Goal: Information Seeking & Learning: Learn about a topic

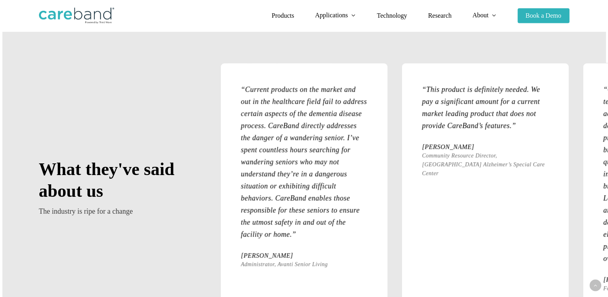
scroll to position [868, 0]
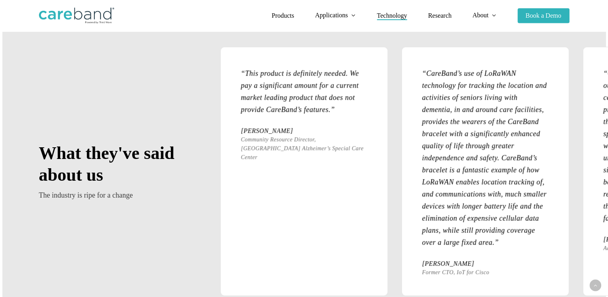
click at [390, 14] on span "Technology" at bounding box center [392, 15] width 30 height 7
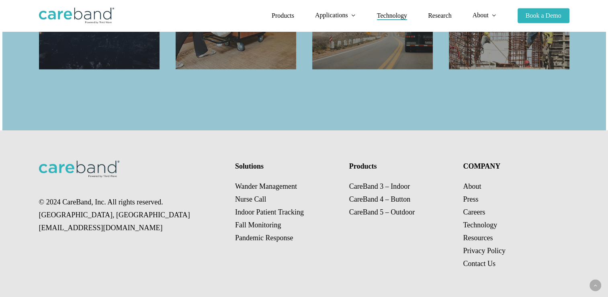
scroll to position [948, 0]
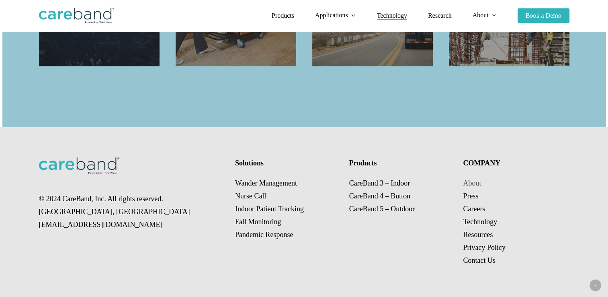
click at [471, 184] on link "About" at bounding box center [472, 183] width 18 height 8
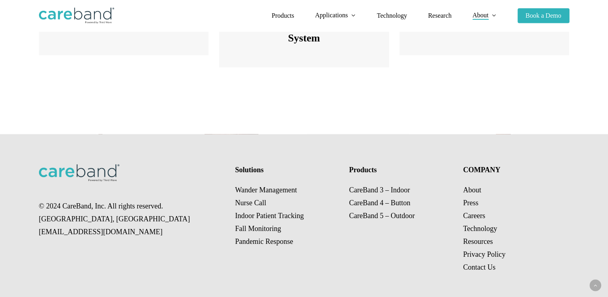
scroll to position [1215, 0]
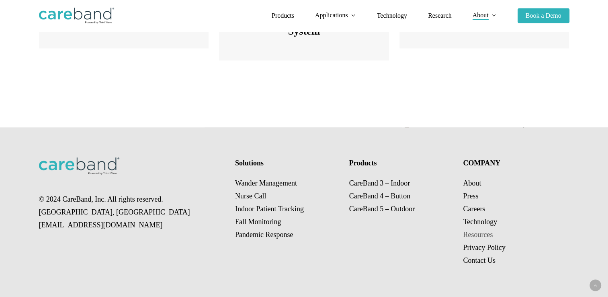
click at [475, 234] on link "Resources" at bounding box center [478, 234] width 30 height 8
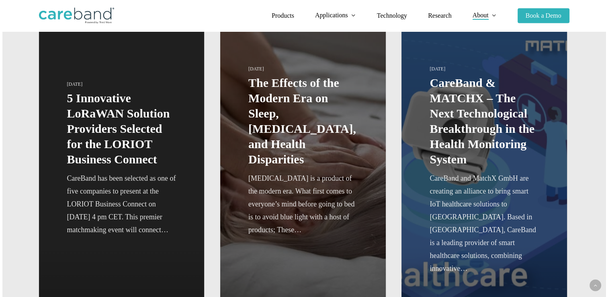
scroll to position [145, 0]
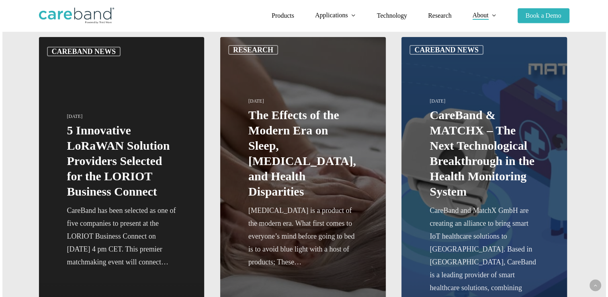
click at [490, 155] on link "CareBand & MATCHX – The Next Technological Breakthrough in the Health Monitorin…" at bounding box center [485, 206] width 166 height 338
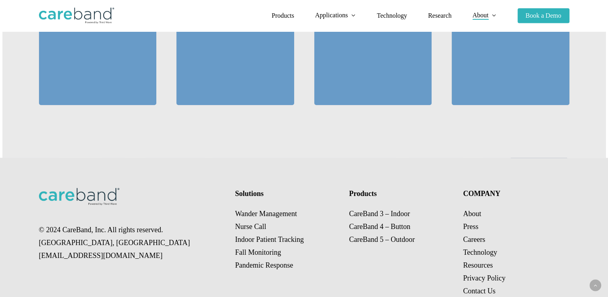
scroll to position [762, 0]
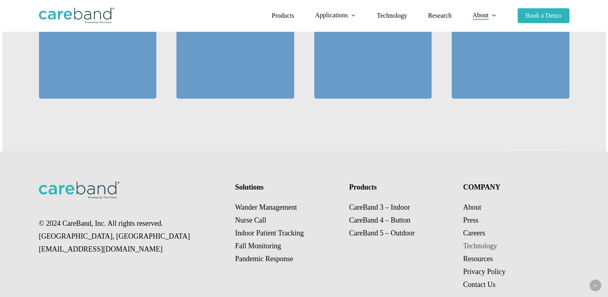
click at [476, 242] on link "Technology" at bounding box center [480, 246] width 34 height 8
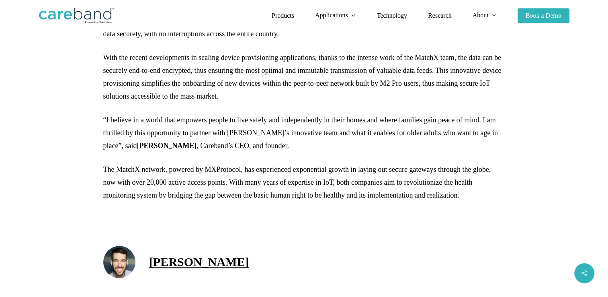
scroll to position [632, 0]
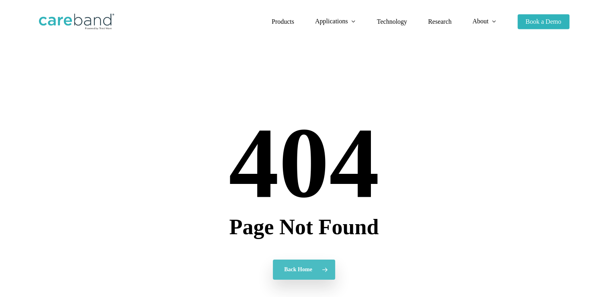
click at [322, 268] on icon at bounding box center [324, 269] width 13 height 13
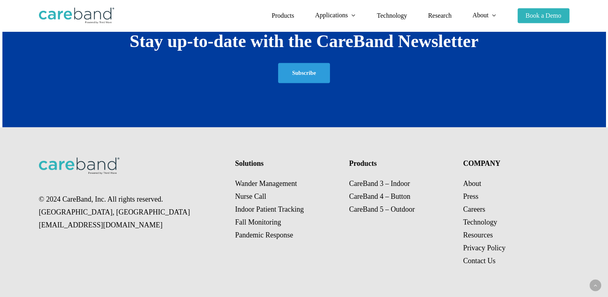
scroll to position [1467, 0]
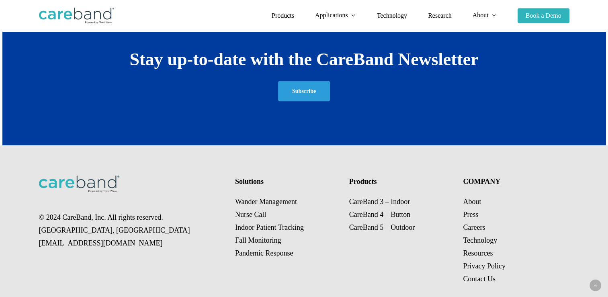
drag, startPoint x: 360, startPoint y: 103, endPoint x: 401, endPoint y: 131, distance: 49.6
click at [360, 103] on div "Stay up-to-date with the CareBand Newsletter Subscribe" at bounding box center [304, 76] width 531 height 57
